Goal: Task Accomplishment & Management: Manage account settings

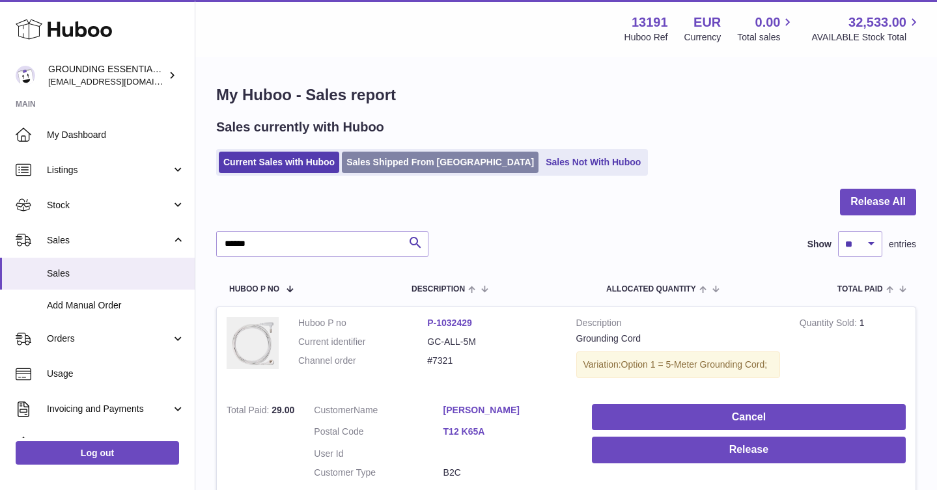
click at [388, 165] on link "Sales Shipped From [GEOGRAPHIC_DATA]" at bounding box center [440, 162] width 197 height 21
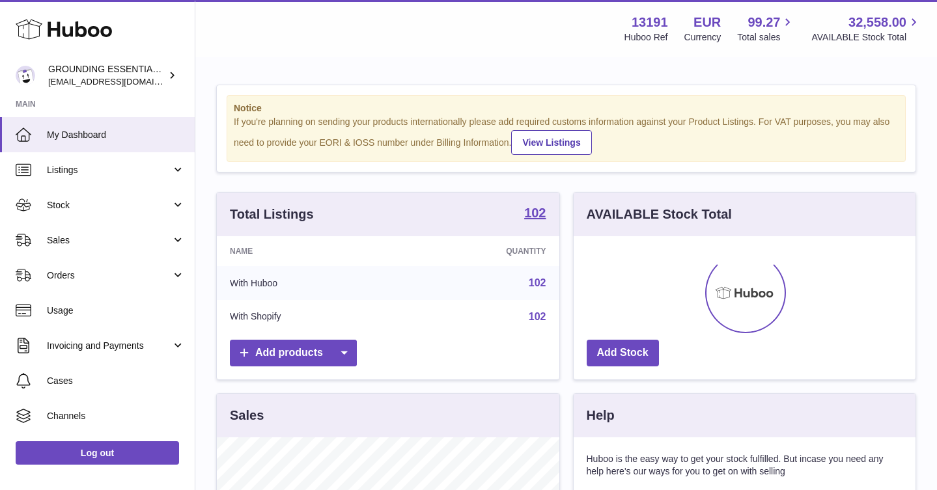
scroll to position [203, 342]
click at [145, 236] on span "Sales" at bounding box center [109, 240] width 124 height 12
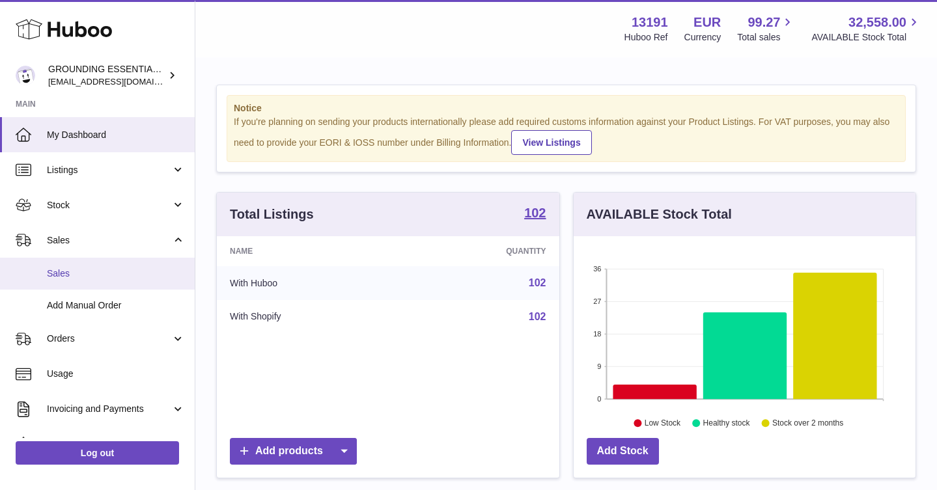
click at [145, 270] on span "Sales" at bounding box center [116, 274] width 138 height 12
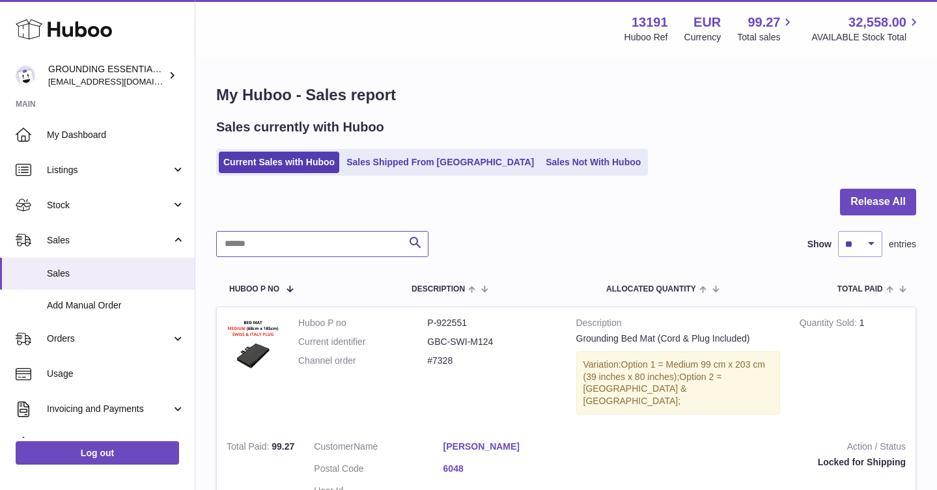
click at [290, 250] on input "text" at bounding box center [322, 244] width 212 height 26
type input "******"
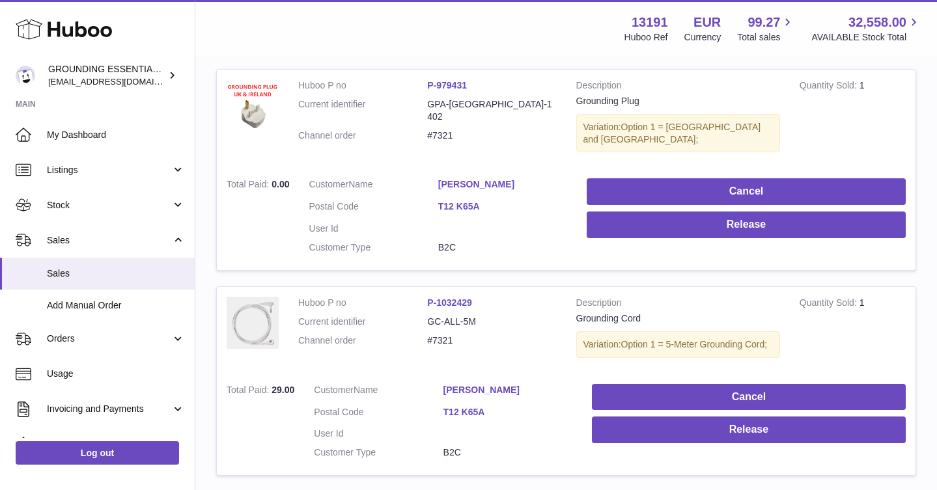
scroll to position [46, 0]
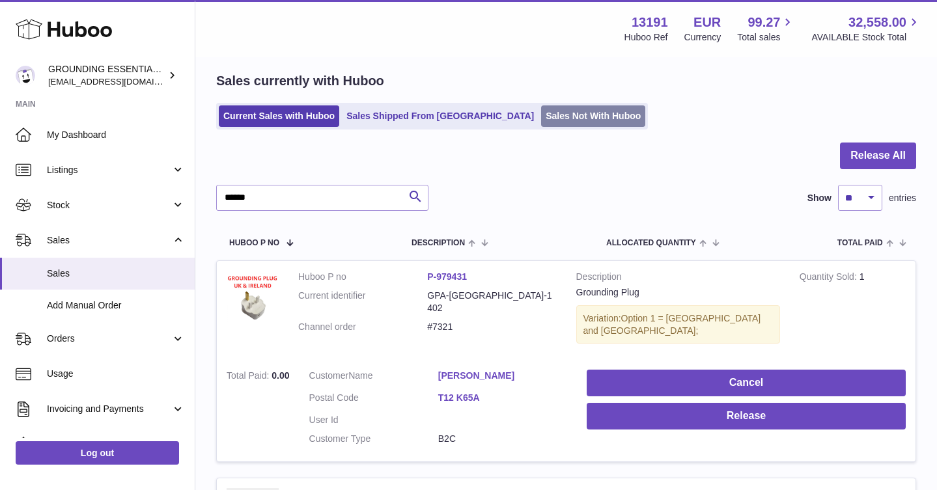
click at [541, 118] on link "Sales Not With Huboo" at bounding box center [593, 116] width 104 height 21
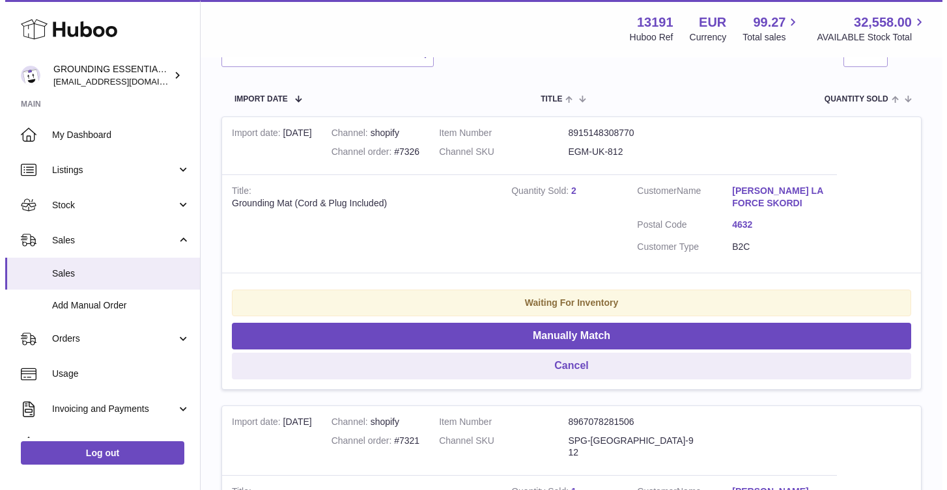
scroll to position [513, 0]
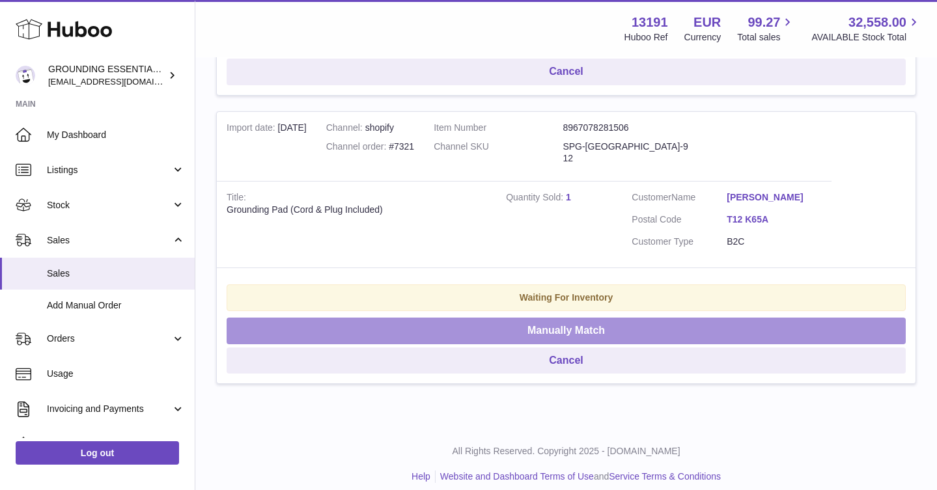
click at [599, 327] on button "Manually Match" at bounding box center [566, 331] width 679 height 27
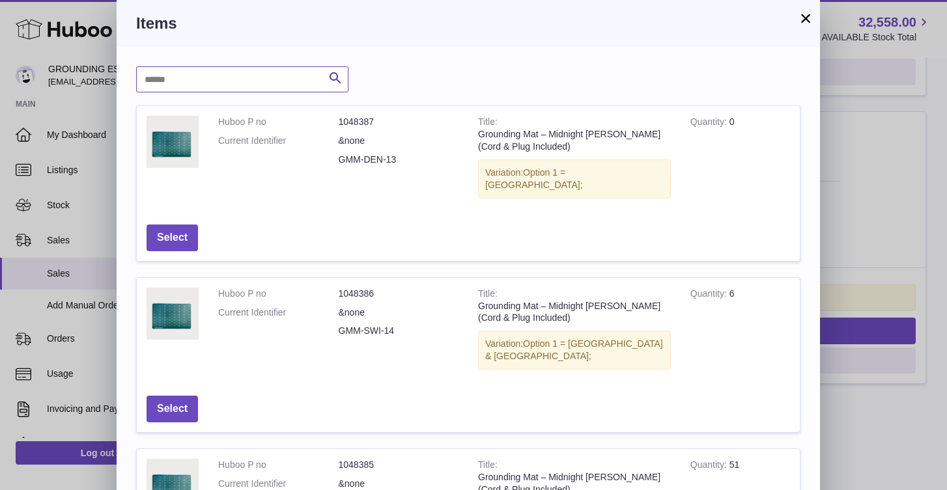
click at [212, 77] on input "text" at bounding box center [242, 79] width 212 height 26
type input "***"
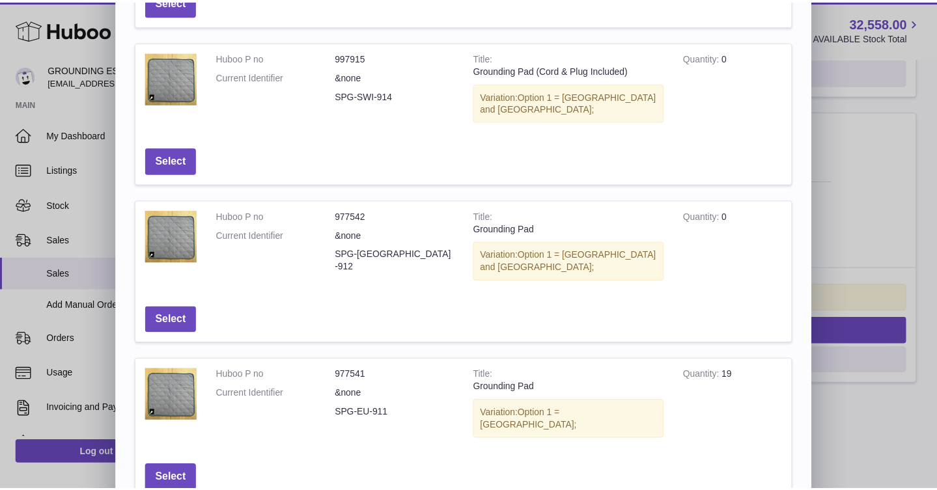
scroll to position [246, 0]
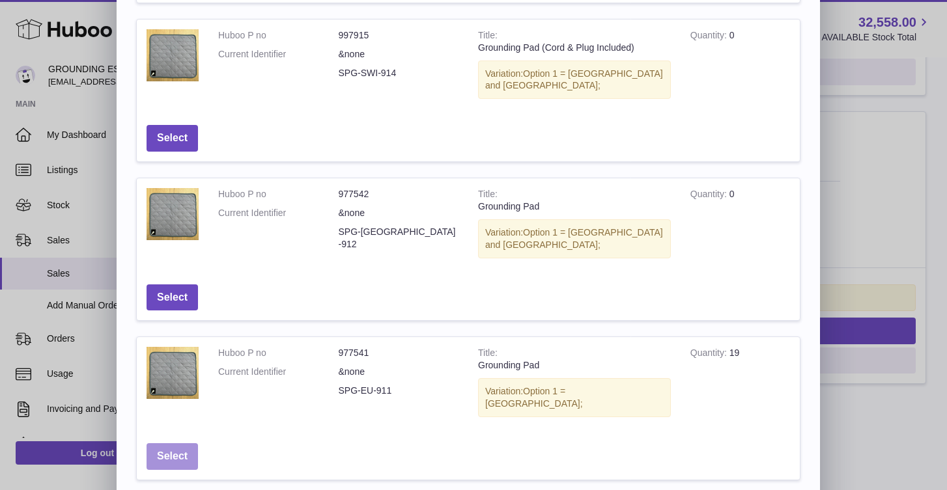
click at [189, 444] on button "Select" at bounding box center [172, 457] width 51 height 27
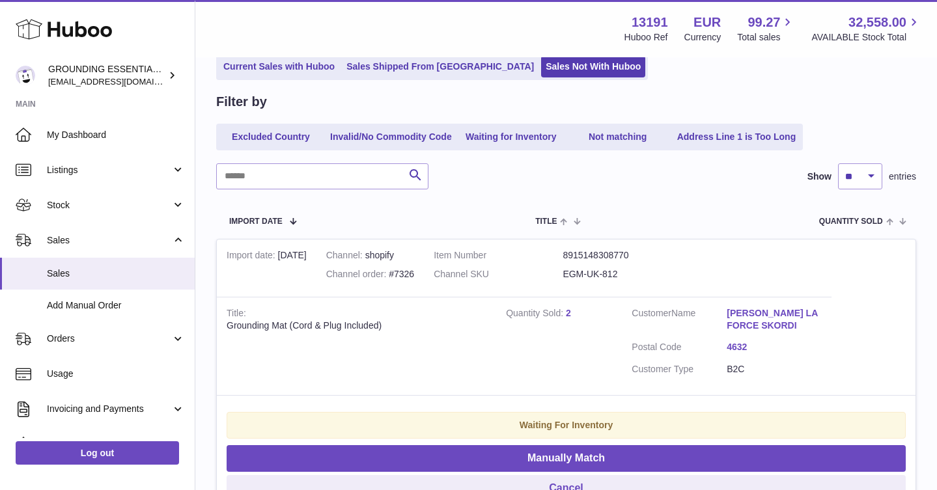
scroll to position [0, 0]
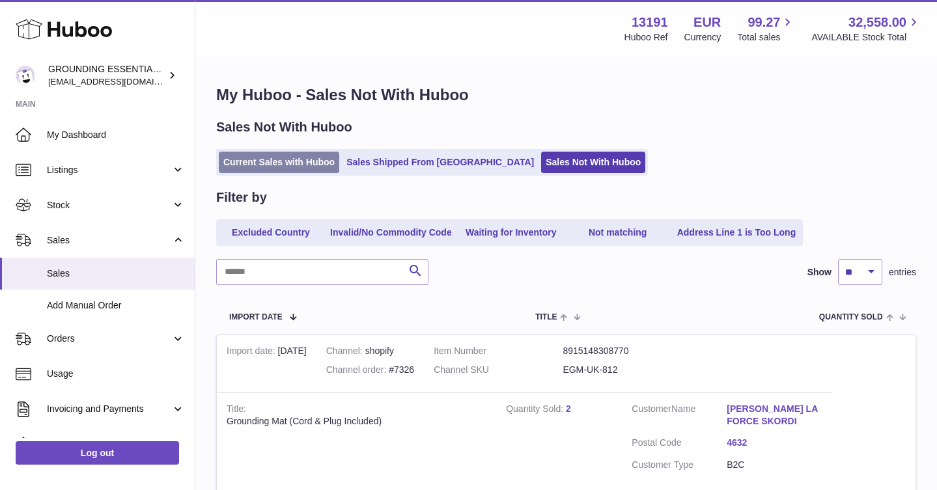
click at [315, 156] on link "Current Sales with Huboo" at bounding box center [279, 162] width 120 height 21
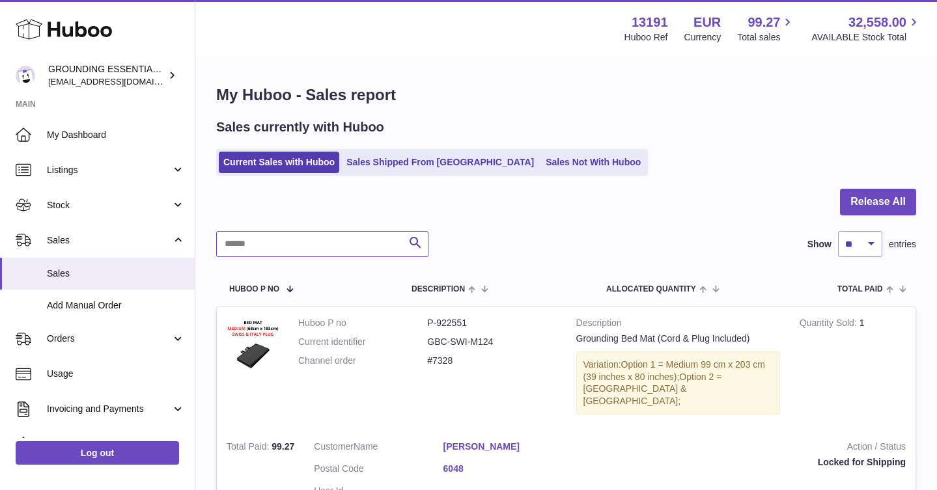
click at [290, 240] on input "text" at bounding box center [322, 244] width 212 height 26
type input "******"
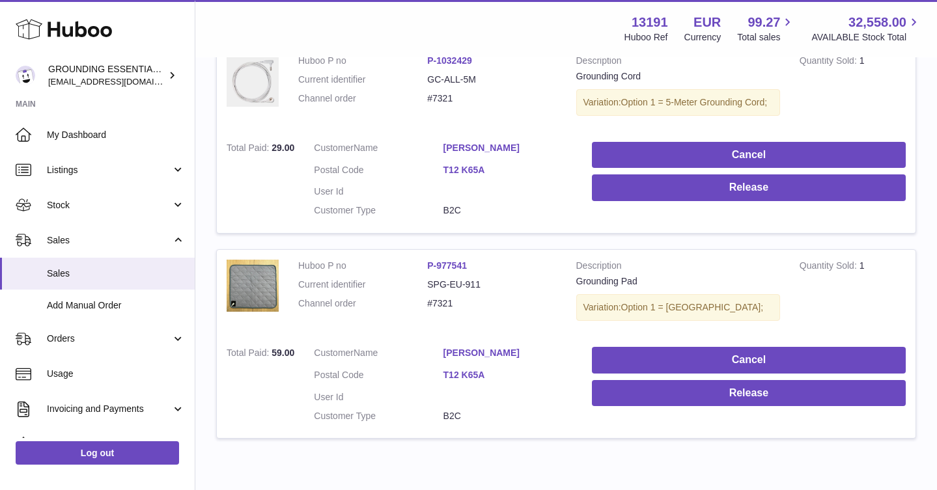
scroll to position [535, 0]
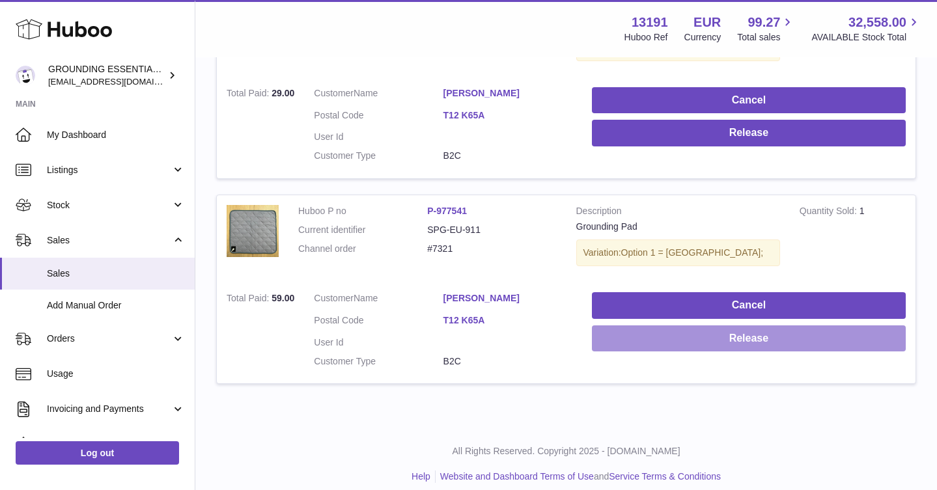
click at [675, 326] on button "Release" at bounding box center [749, 339] width 314 height 27
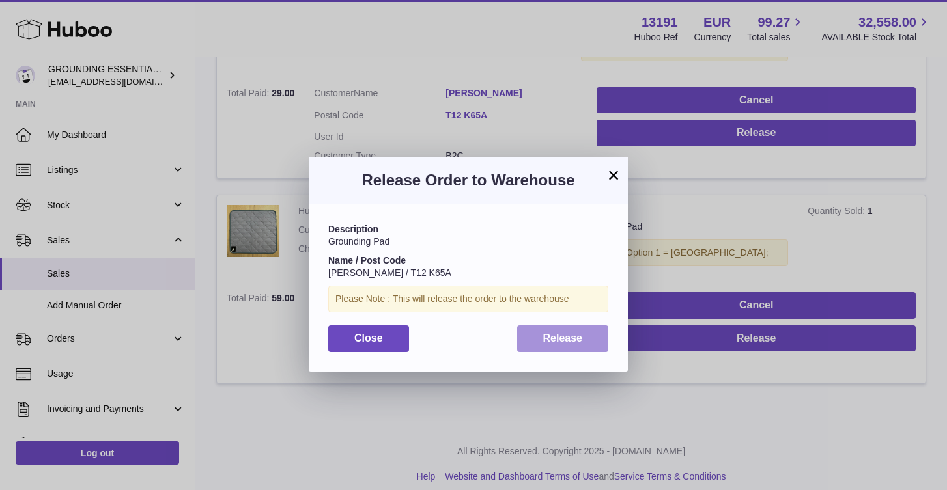
click at [568, 348] on button "Release" at bounding box center [563, 339] width 92 height 27
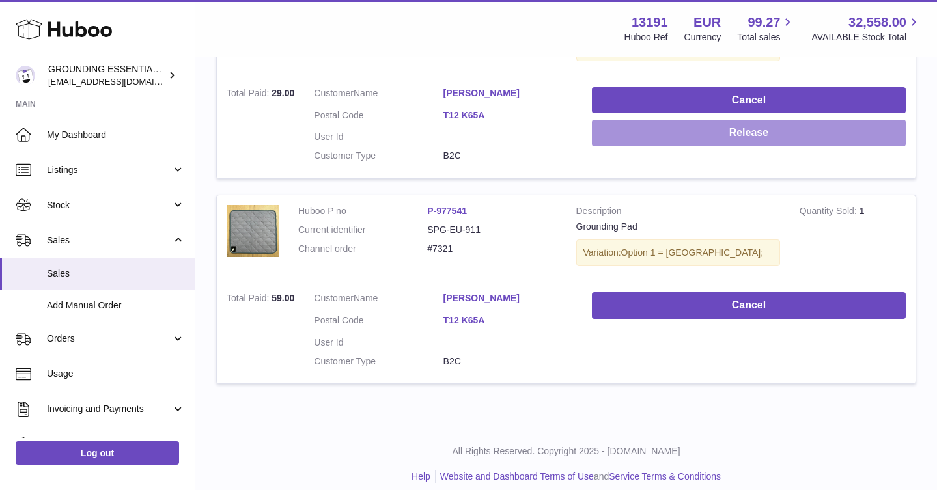
click at [843, 120] on button "Release" at bounding box center [749, 133] width 314 height 27
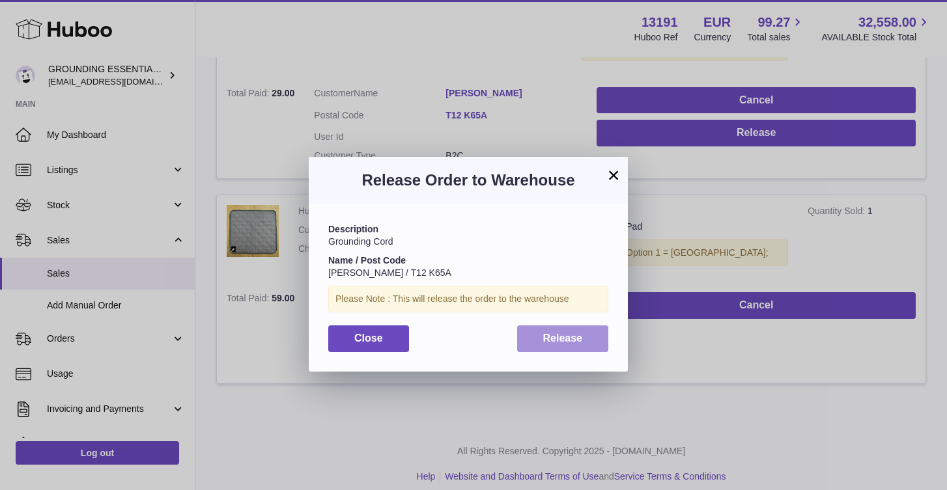
click at [574, 334] on span "Release" at bounding box center [563, 338] width 40 height 11
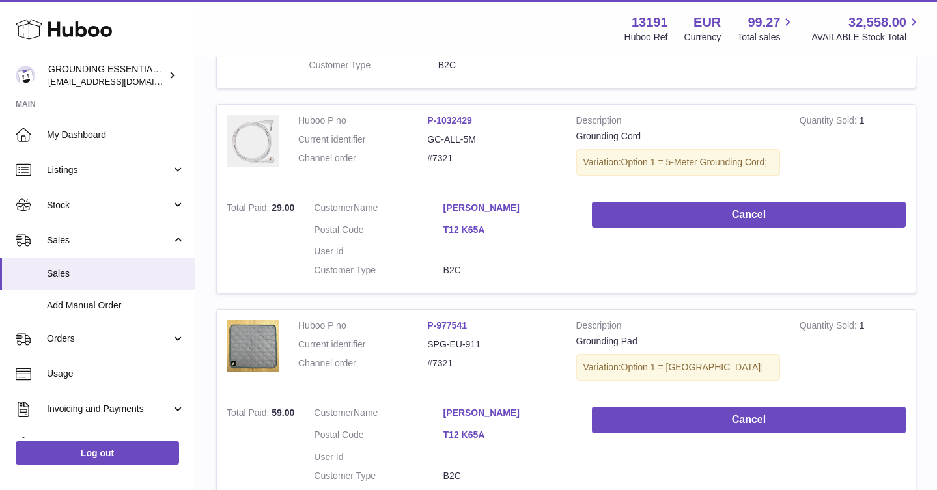
scroll to position [289, 0]
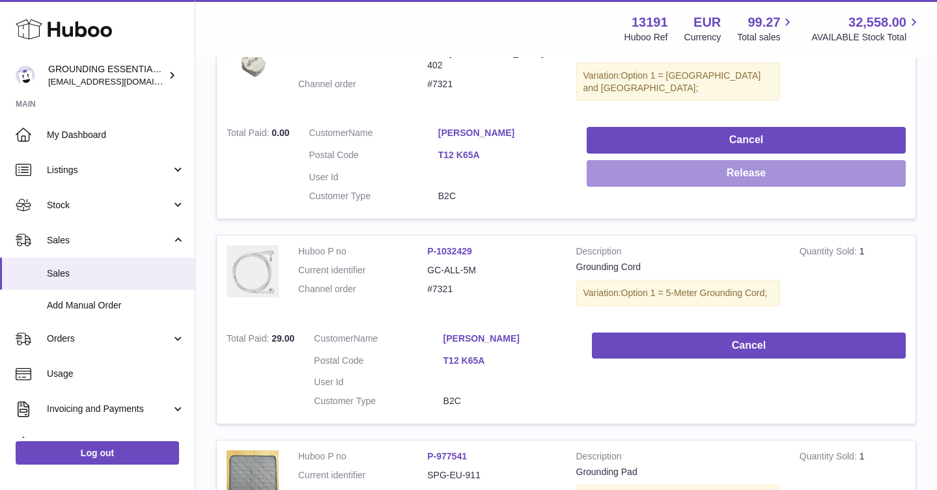
click at [714, 160] on button "Release" at bounding box center [746, 173] width 319 height 27
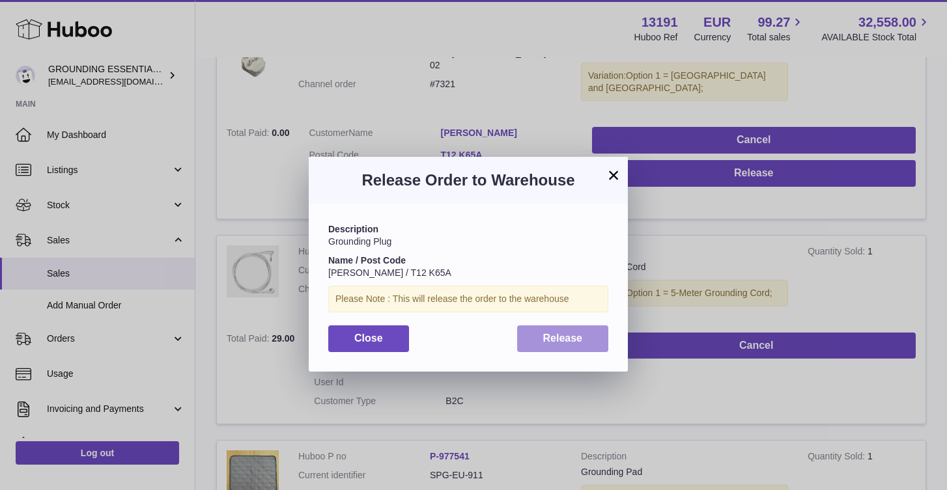
click at [552, 333] on span "Release" at bounding box center [563, 338] width 40 height 11
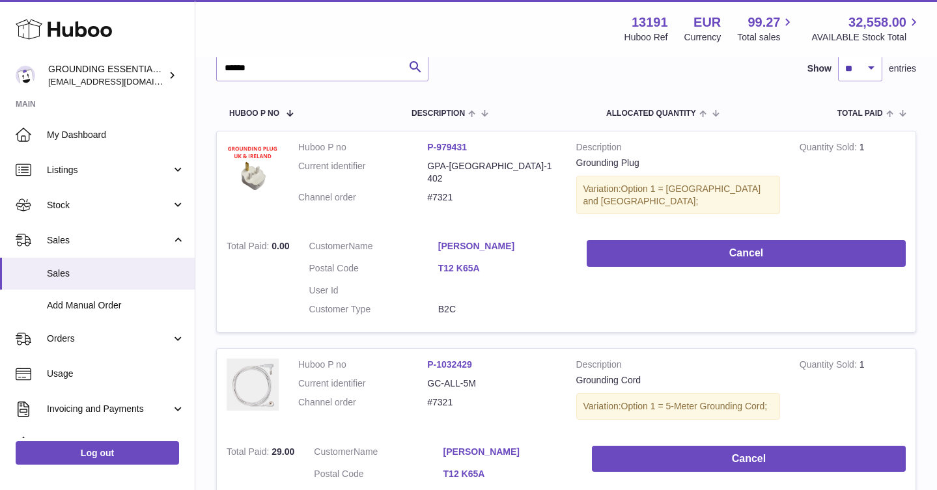
scroll to position [140, 0]
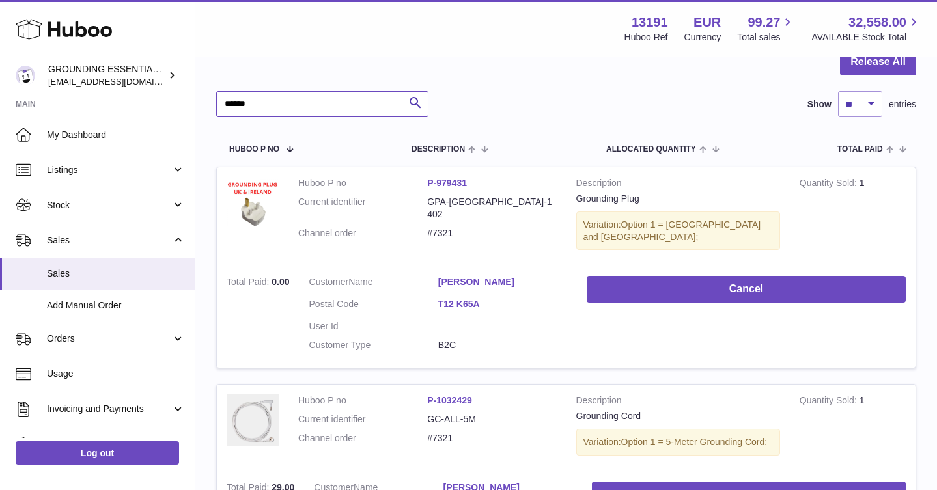
click at [374, 96] on input "******" at bounding box center [322, 104] width 212 height 26
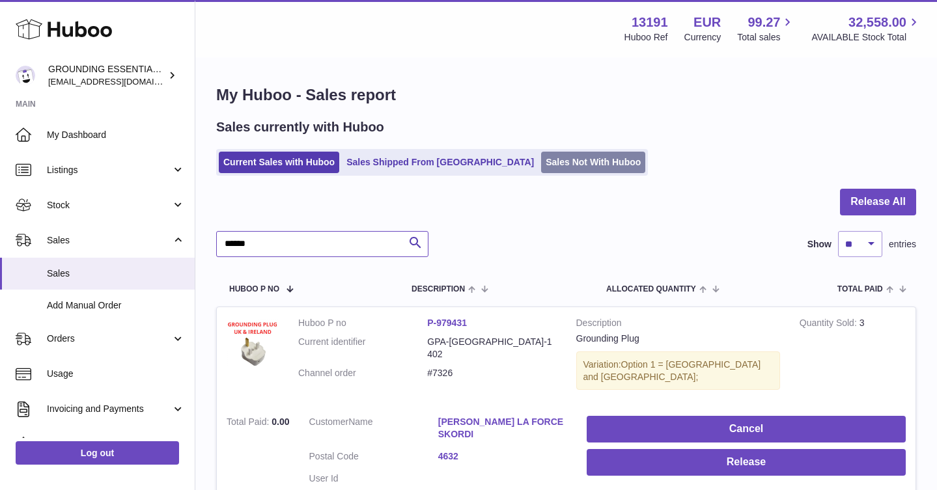
type input "******"
click at [541, 161] on link "Sales Not With Huboo" at bounding box center [593, 162] width 104 height 21
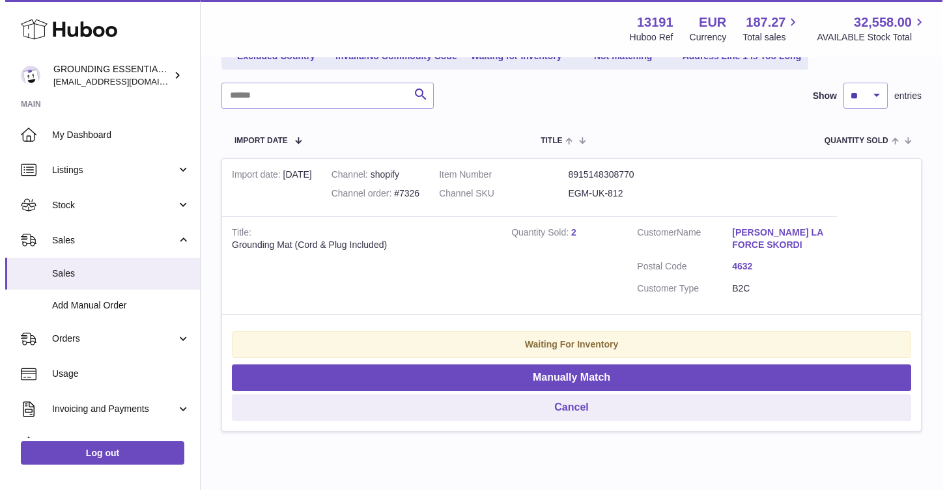
scroll to position [191, 0]
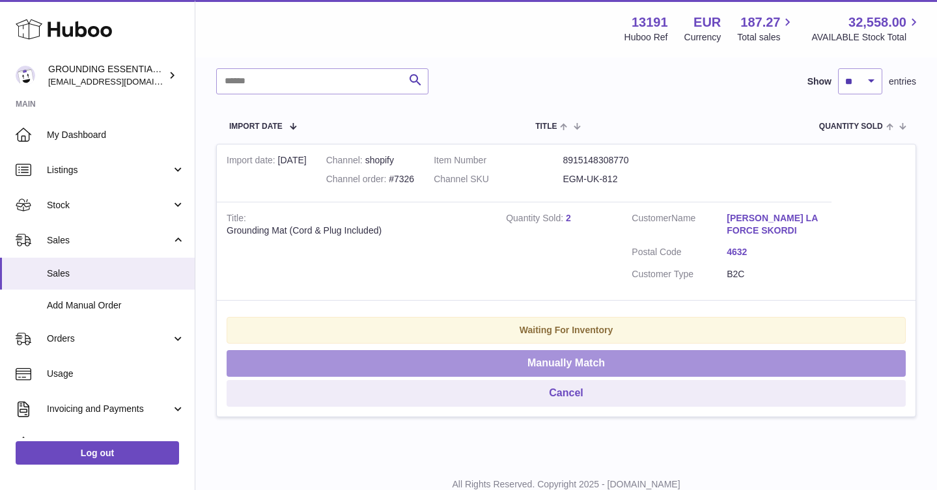
click at [580, 360] on button "Manually Match" at bounding box center [566, 363] width 679 height 27
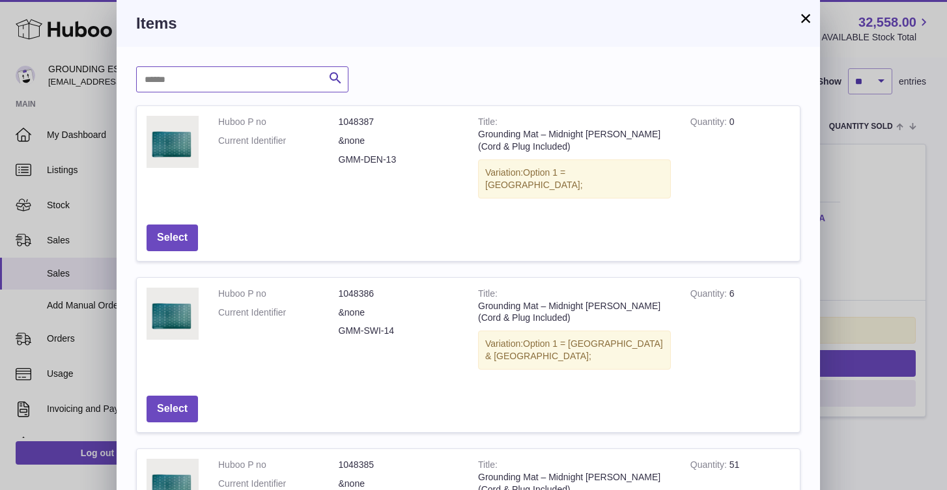
click at [247, 80] on input "text" at bounding box center [242, 79] width 212 height 26
type input "***"
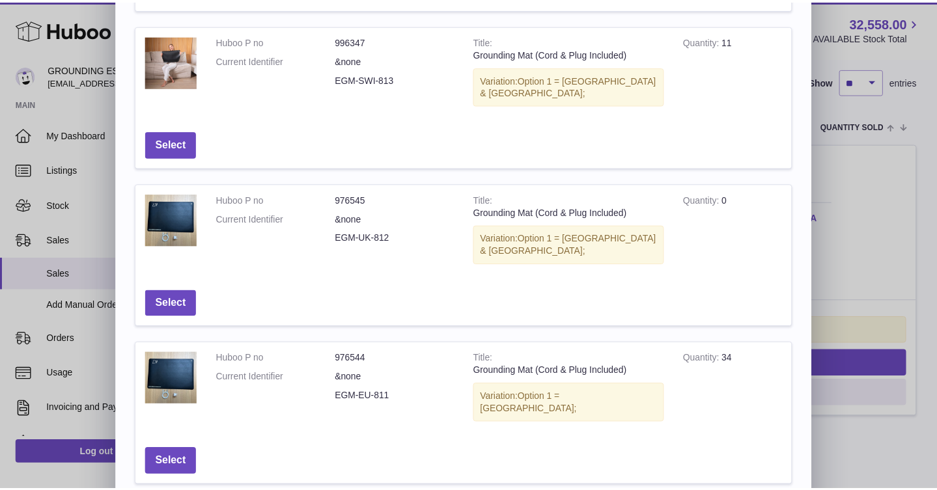
scroll to position [263, 0]
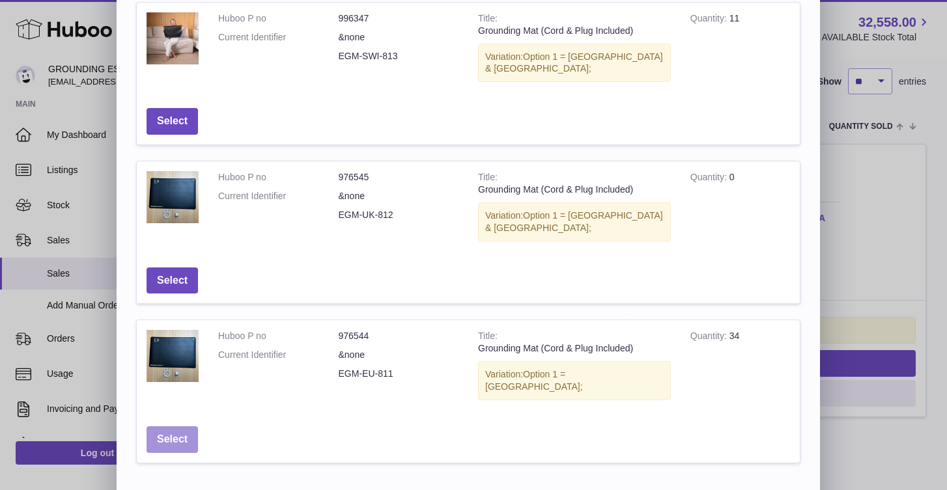
click at [175, 427] on button "Select" at bounding box center [172, 440] width 51 height 27
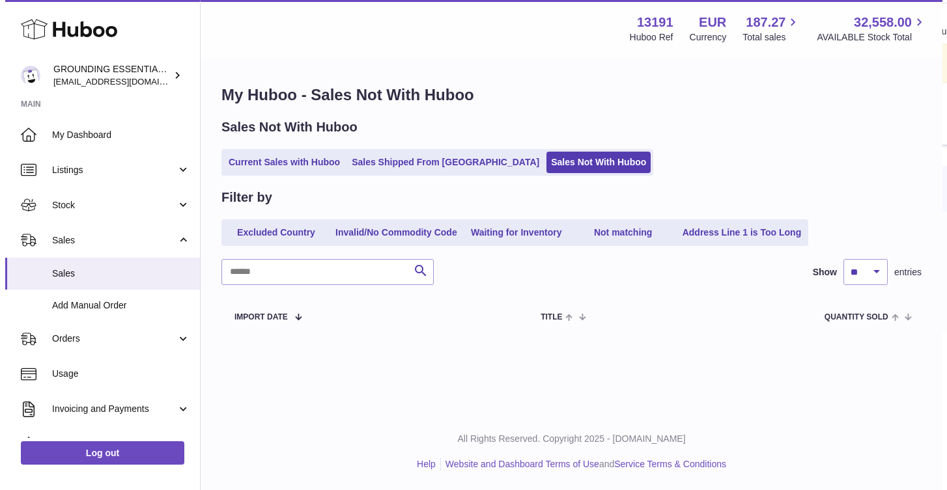
scroll to position [0, 0]
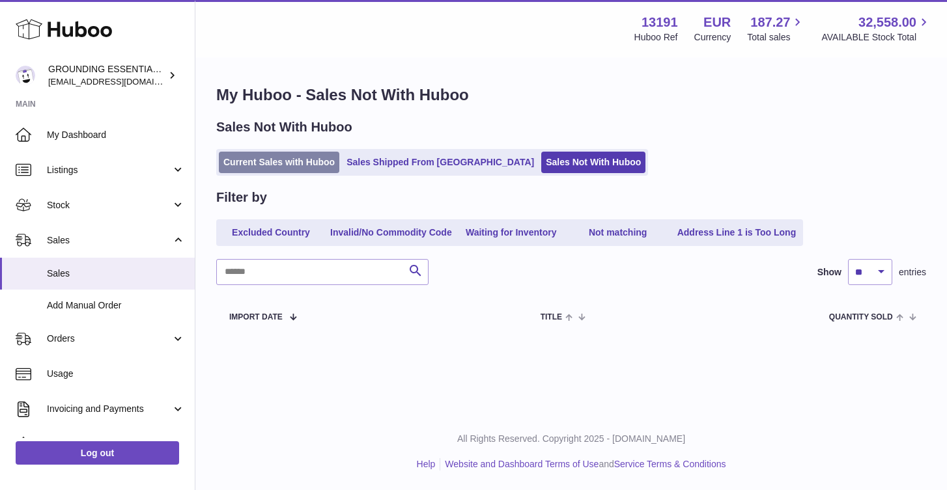
click at [305, 163] on link "Current Sales with Huboo" at bounding box center [279, 162] width 120 height 21
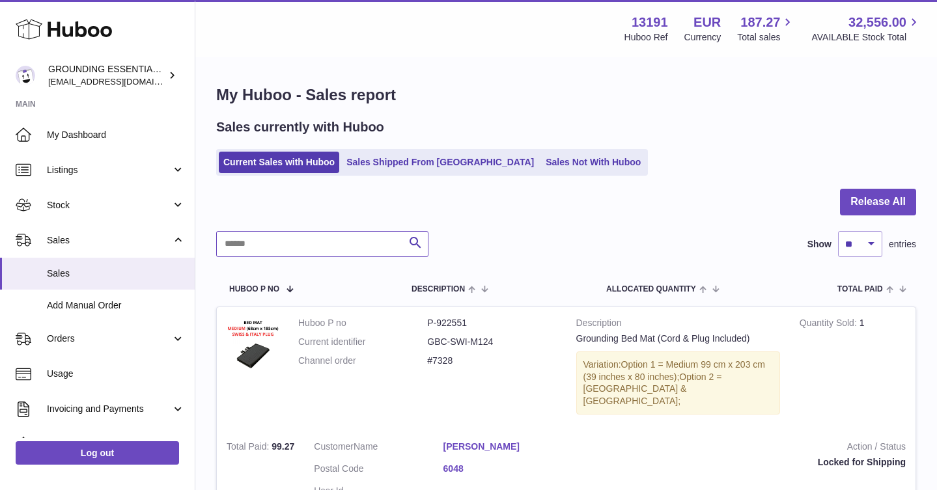
click at [291, 242] on input "text" at bounding box center [322, 244] width 212 height 26
type input "******"
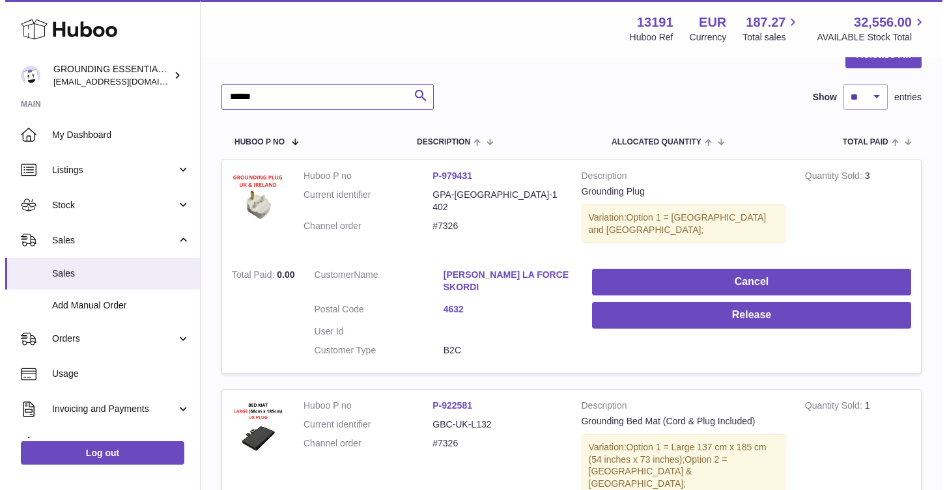
scroll to position [204, 0]
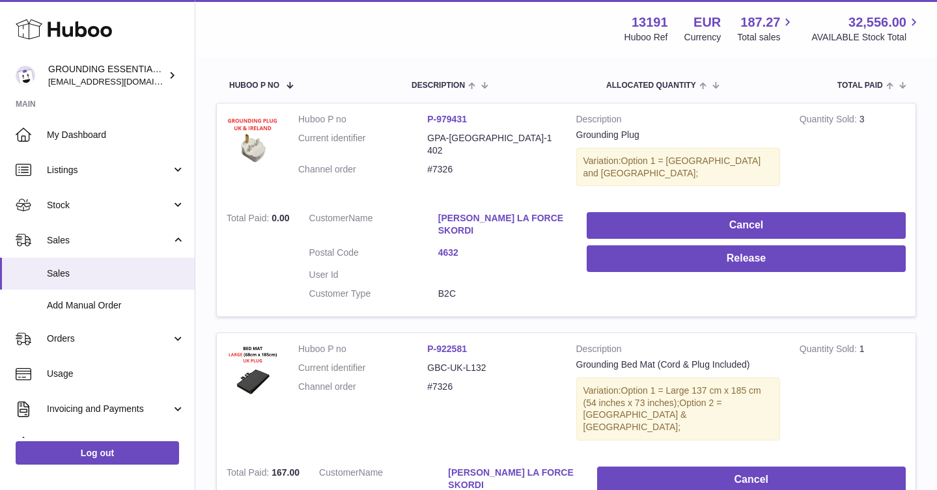
click at [466, 212] on link "[PERSON_NAME] LA FORCE SKORDI" at bounding box center [502, 224] width 129 height 25
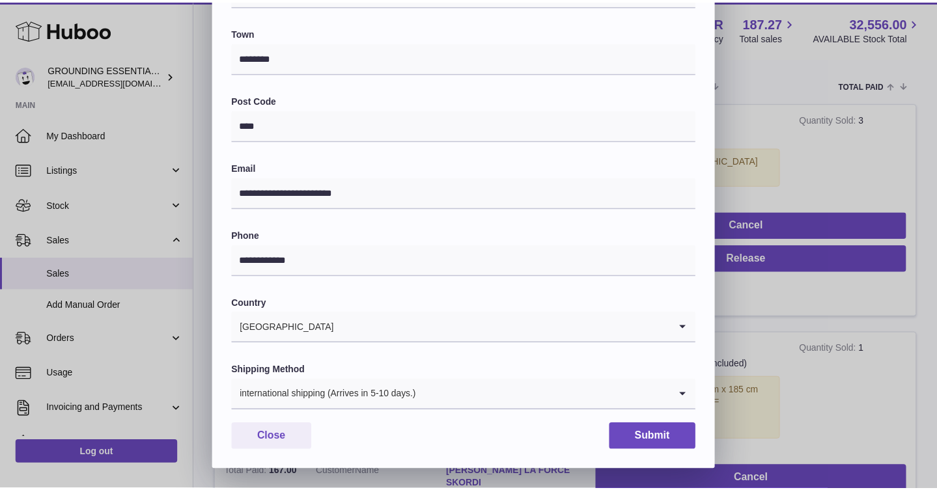
scroll to position [0, 0]
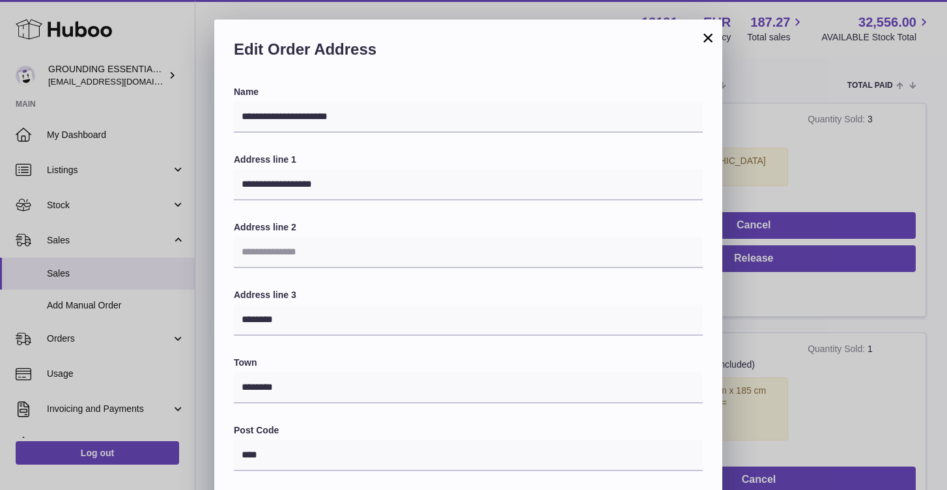
click at [712, 37] on button "×" at bounding box center [708, 38] width 16 height 16
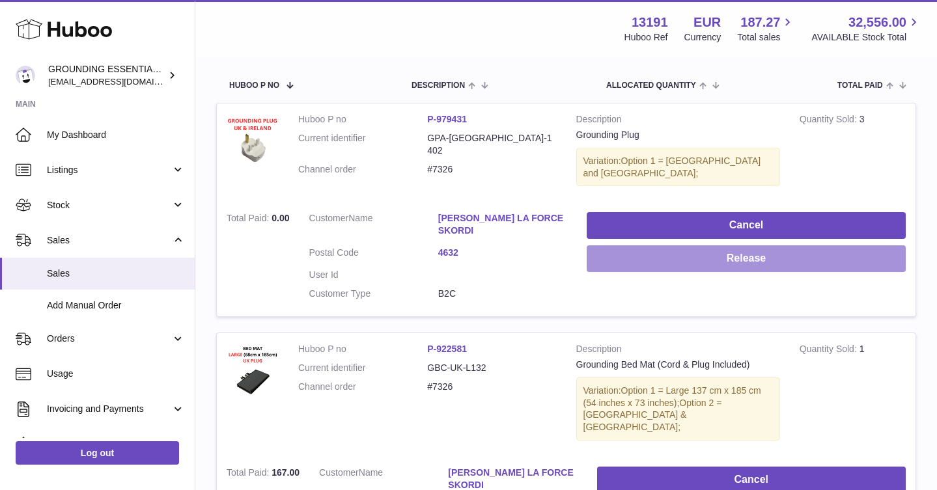
click at [747, 250] on button "Release" at bounding box center [746, 259] width 319 height 27
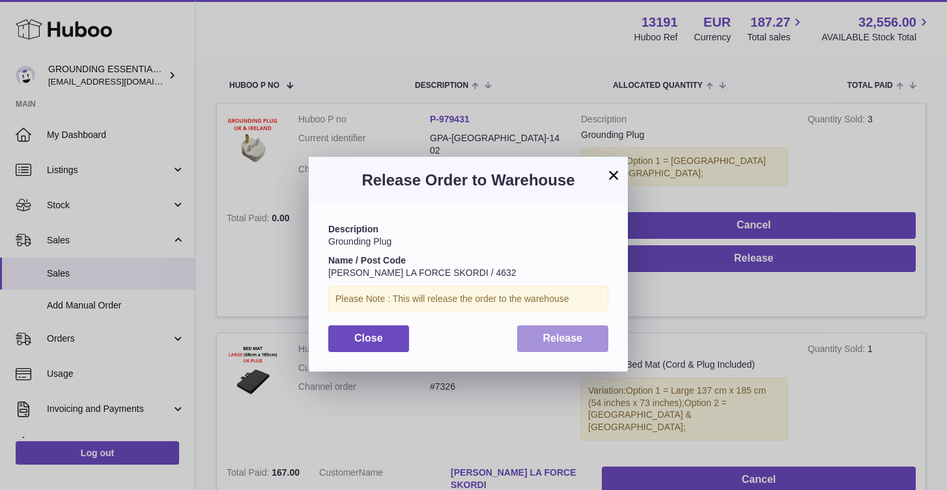
click at [574, 337] on span "Release" at bounding box center [563, 338] width 40 height 11
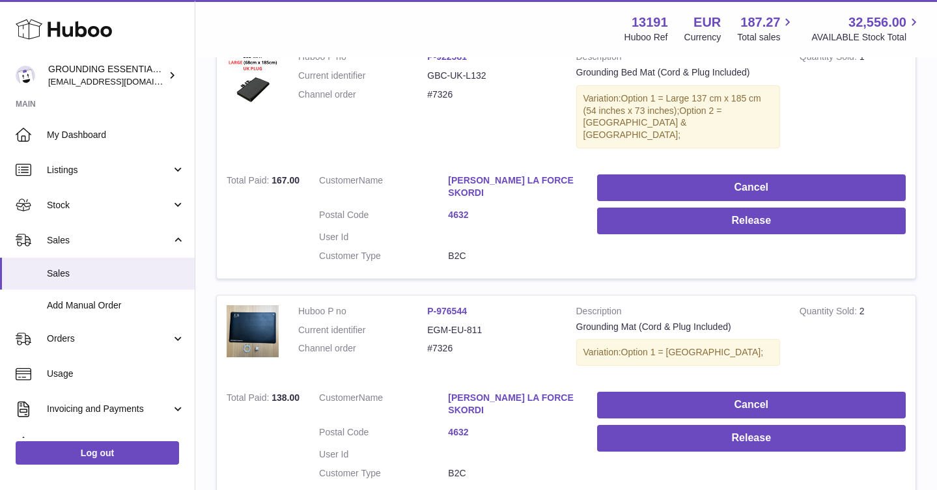
scroll to position [528, 0]
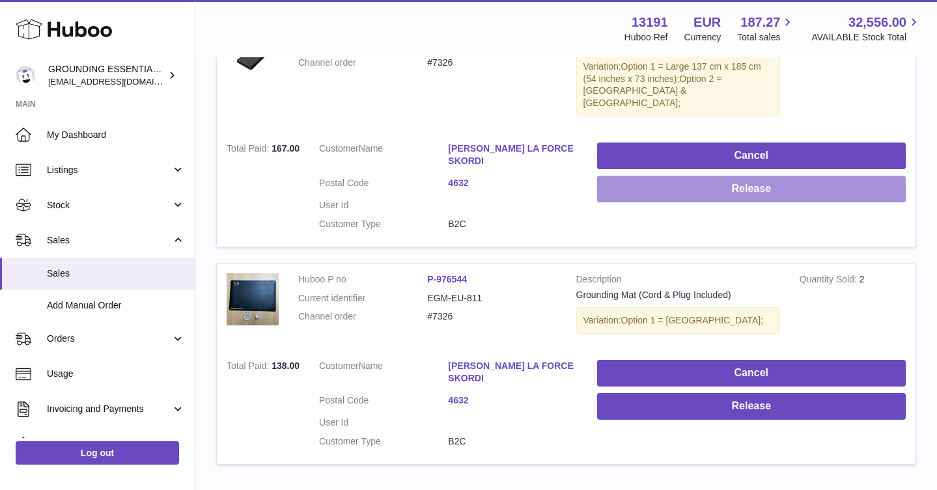
click at [764, 176] on button "Release" at bounding box center [751, 189] width 309 height 27
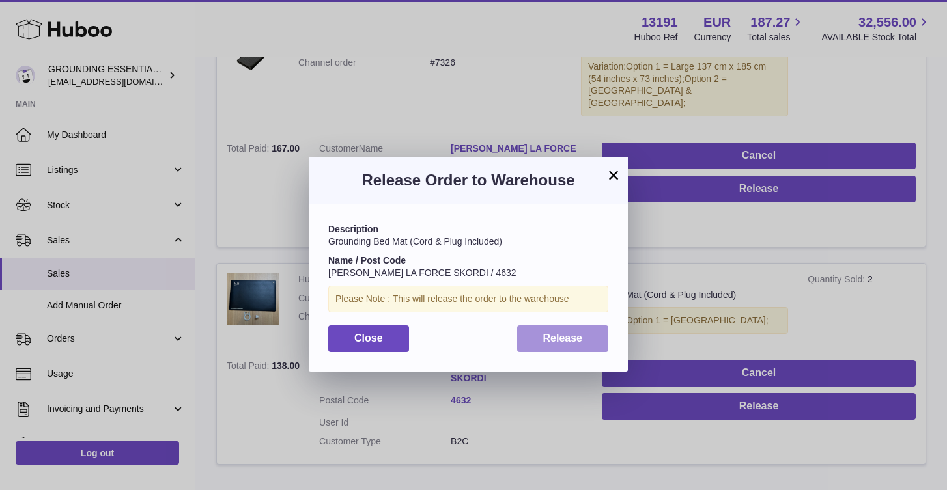
click at [587, 346] on button "Release" at bounding box center [563, 339] width 92 height 27
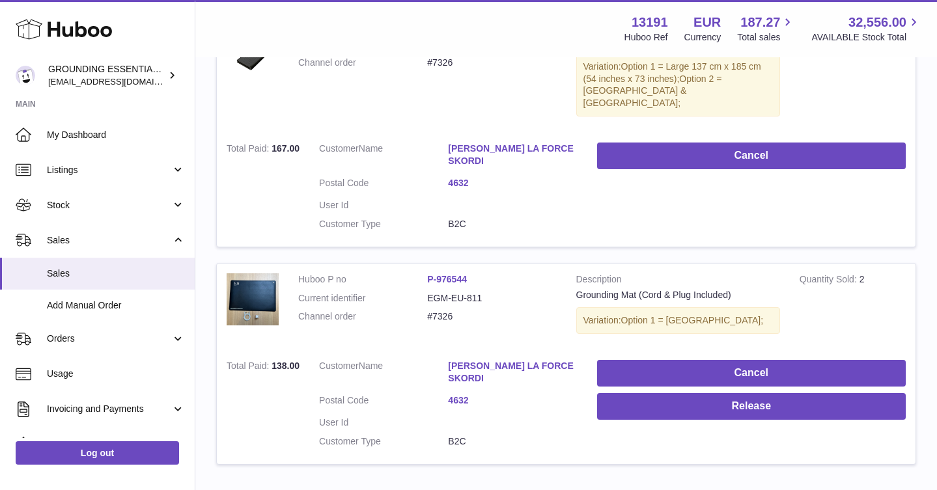
scroll to position [559, 0]
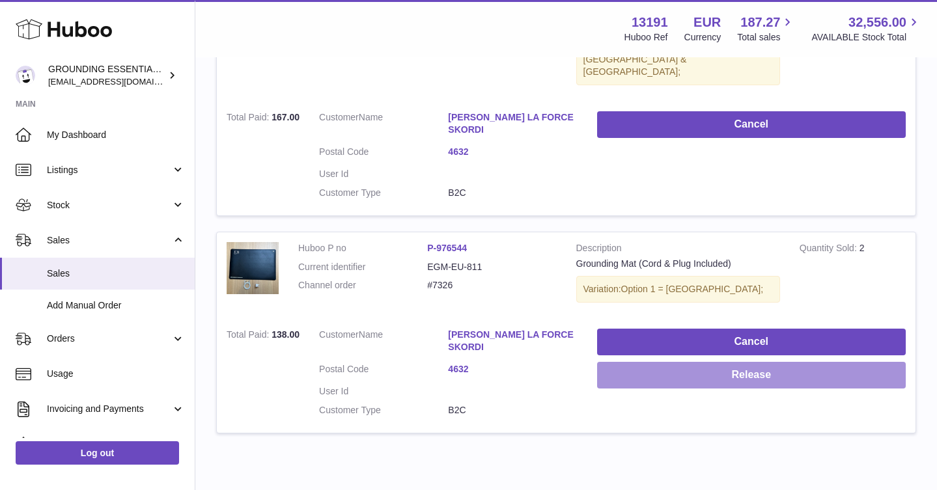
click at [756, 362] on button "Release" at bounding box center [751, 375] width 309 height 27
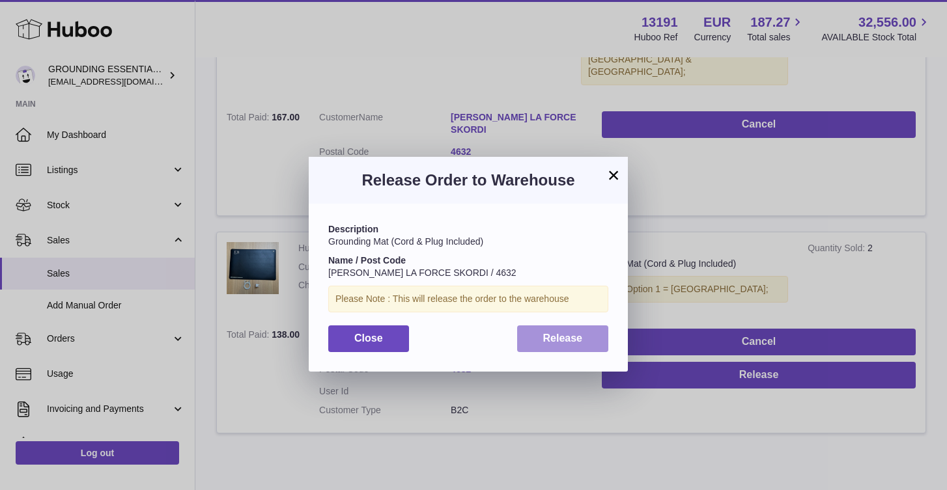
click at [571, 331] on button "Release" at bounding box center [563, 339] width 92 height 27
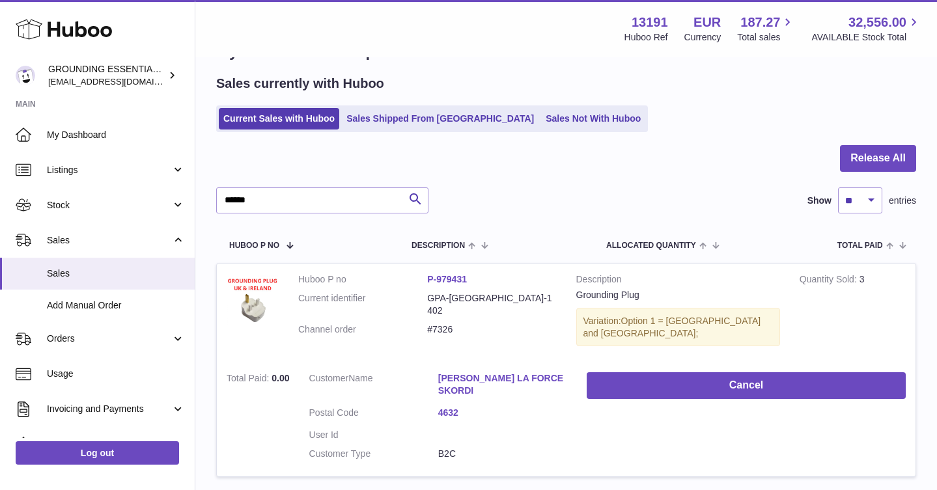
scroll to position [0, 0]
